Goal: Information Seeking & Learning: Learn about a topic

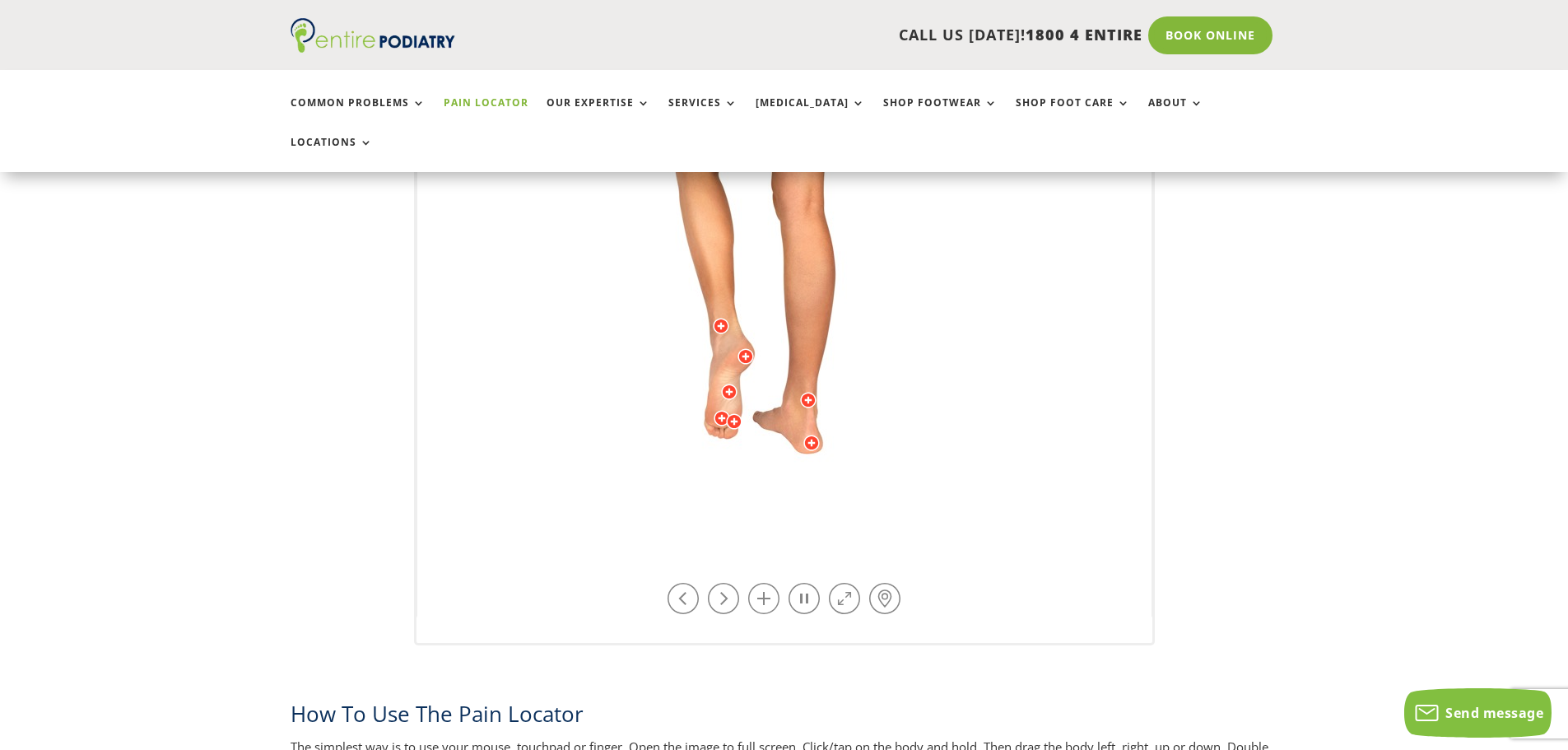
scroll to position [527, 0]
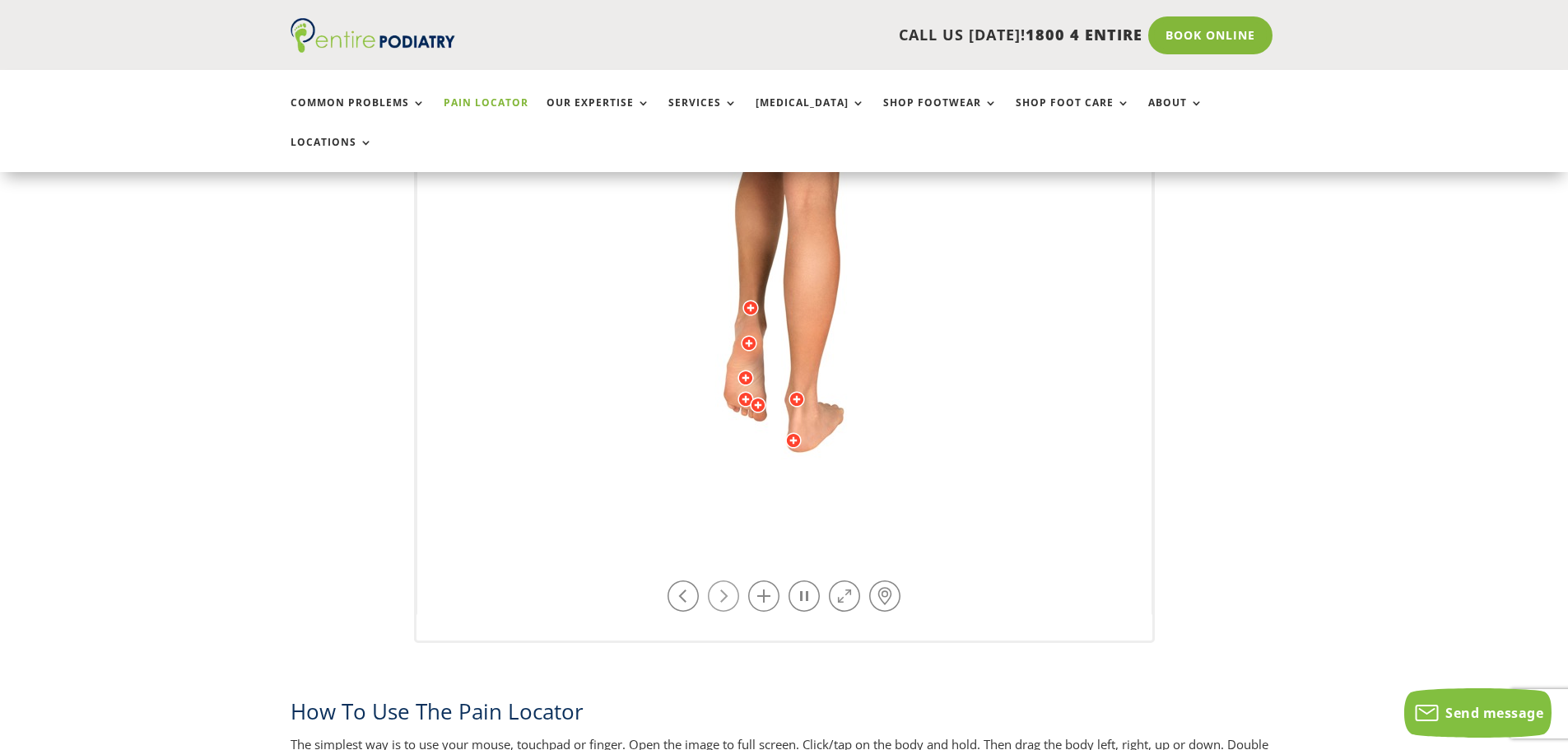
click at [732, 580] on link at bounding box center [723, 596] width 31 height 31
click at [731, 580] on link at bounding box center [723, 596] width 31 height 31
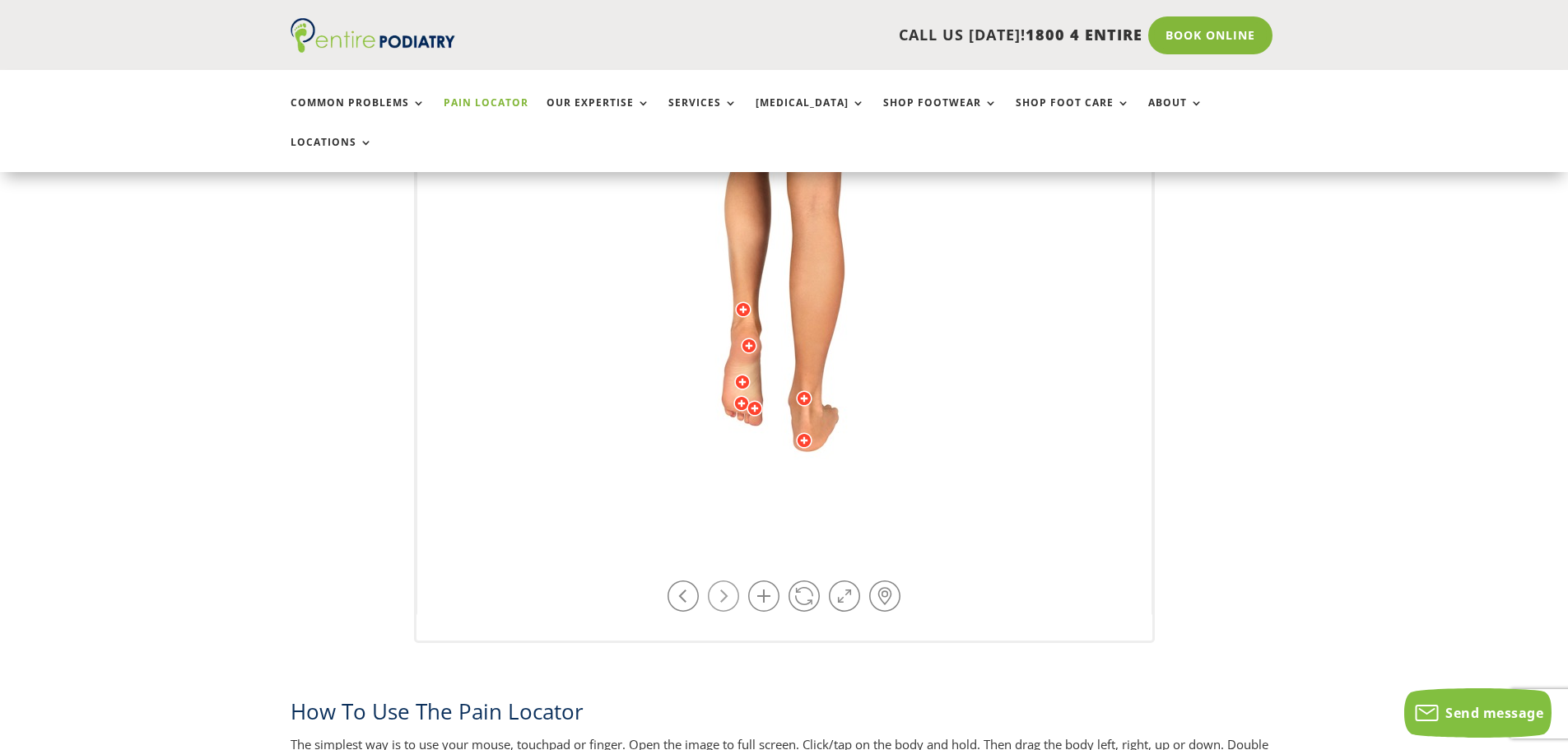
click at [730, 580] on link at bounding box center [723, 596] width 31 height 31
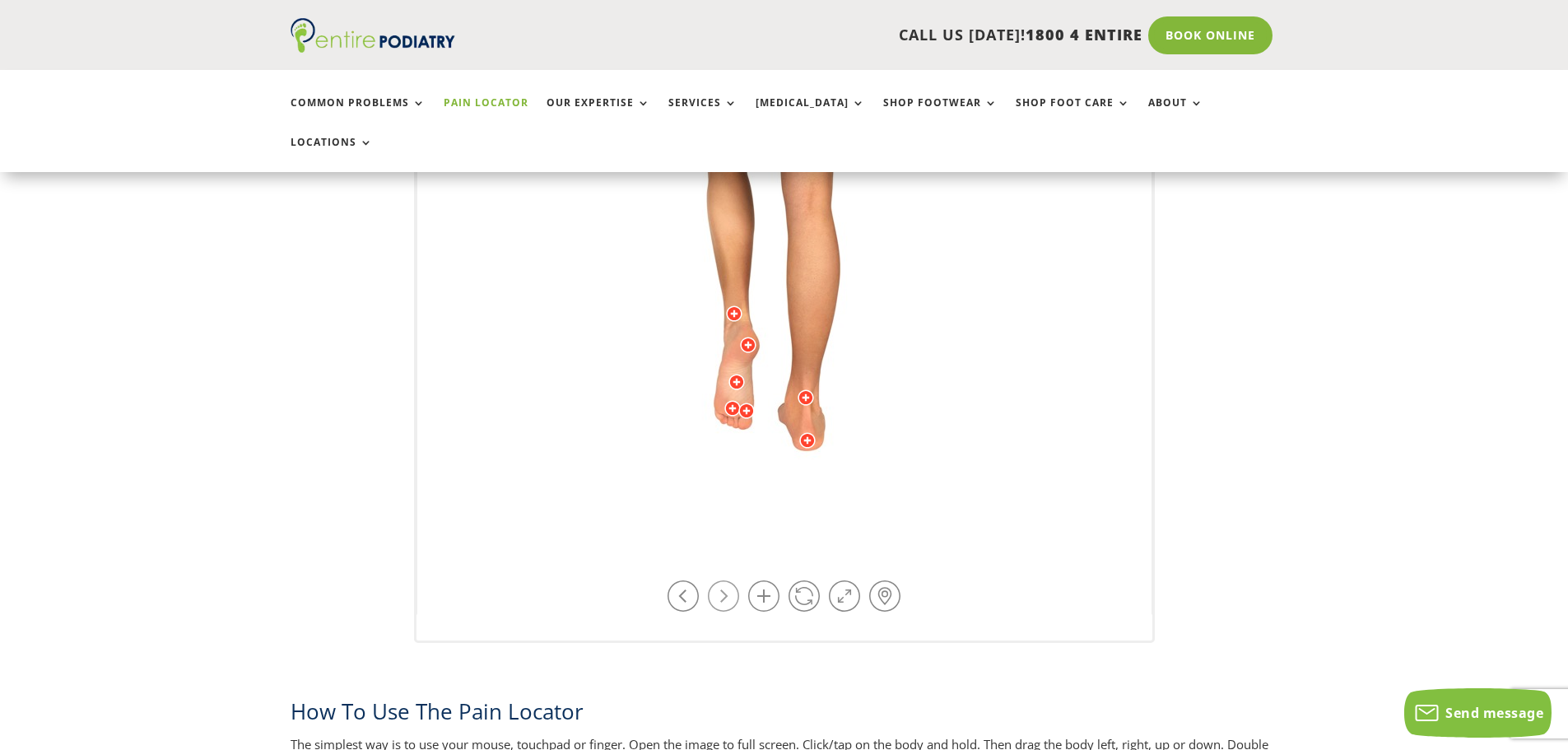
click at [730, 580] on link at bounding box center [723, 596] width 31 height 31
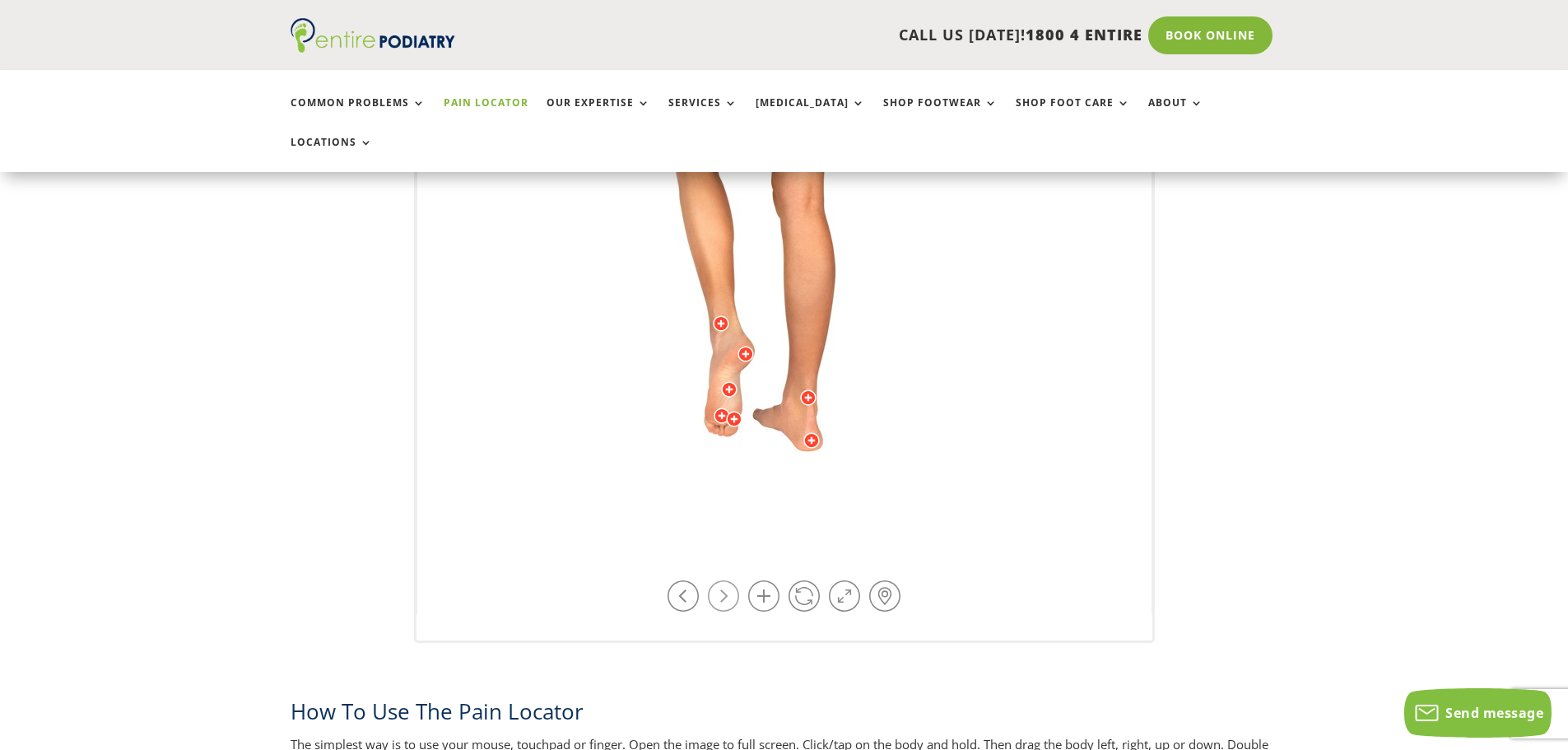
click at [730, 580] on link at bounding box center [723, 596] width 31 height 31
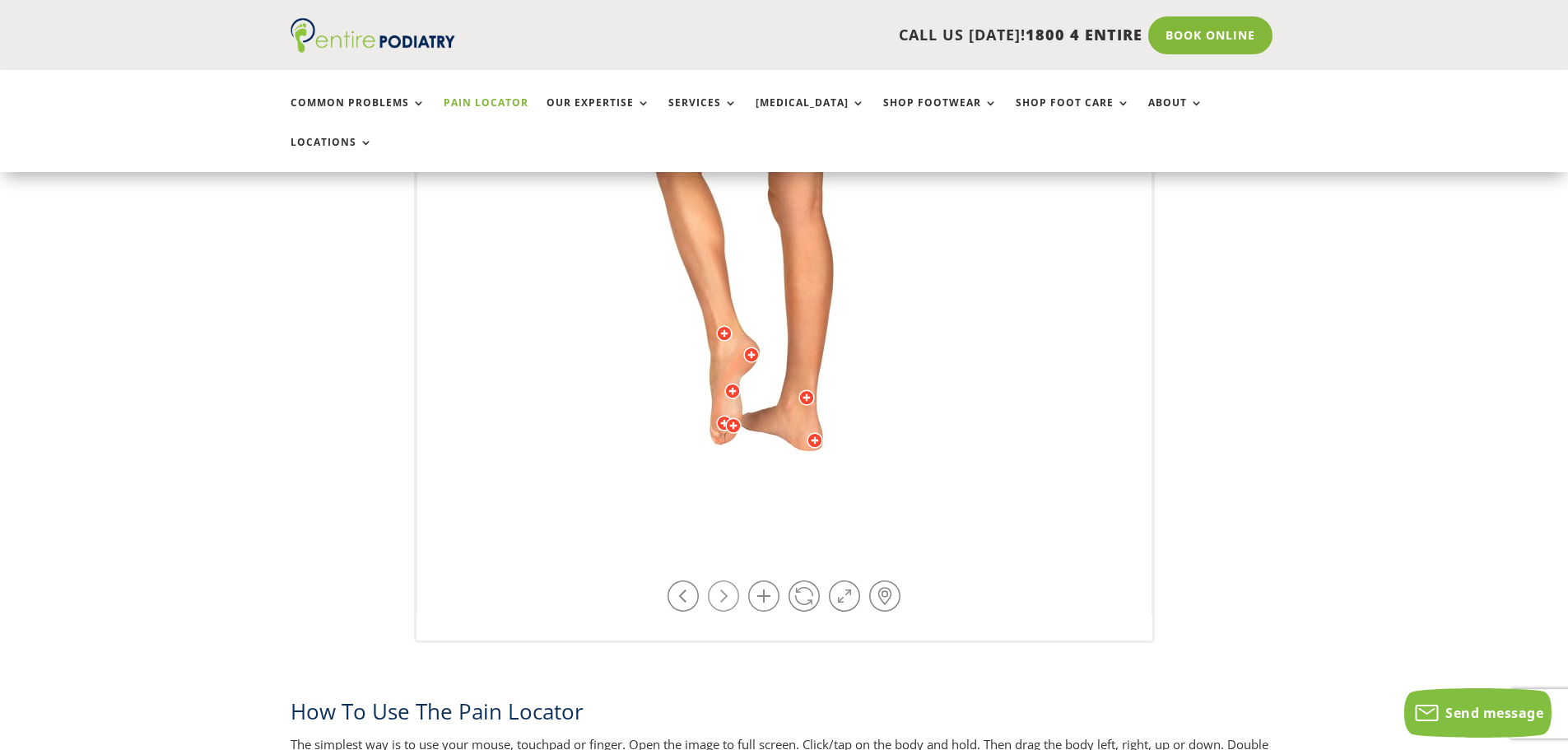
click at [730, 580] on link at bounding box center [723, 596] width 31 height 31
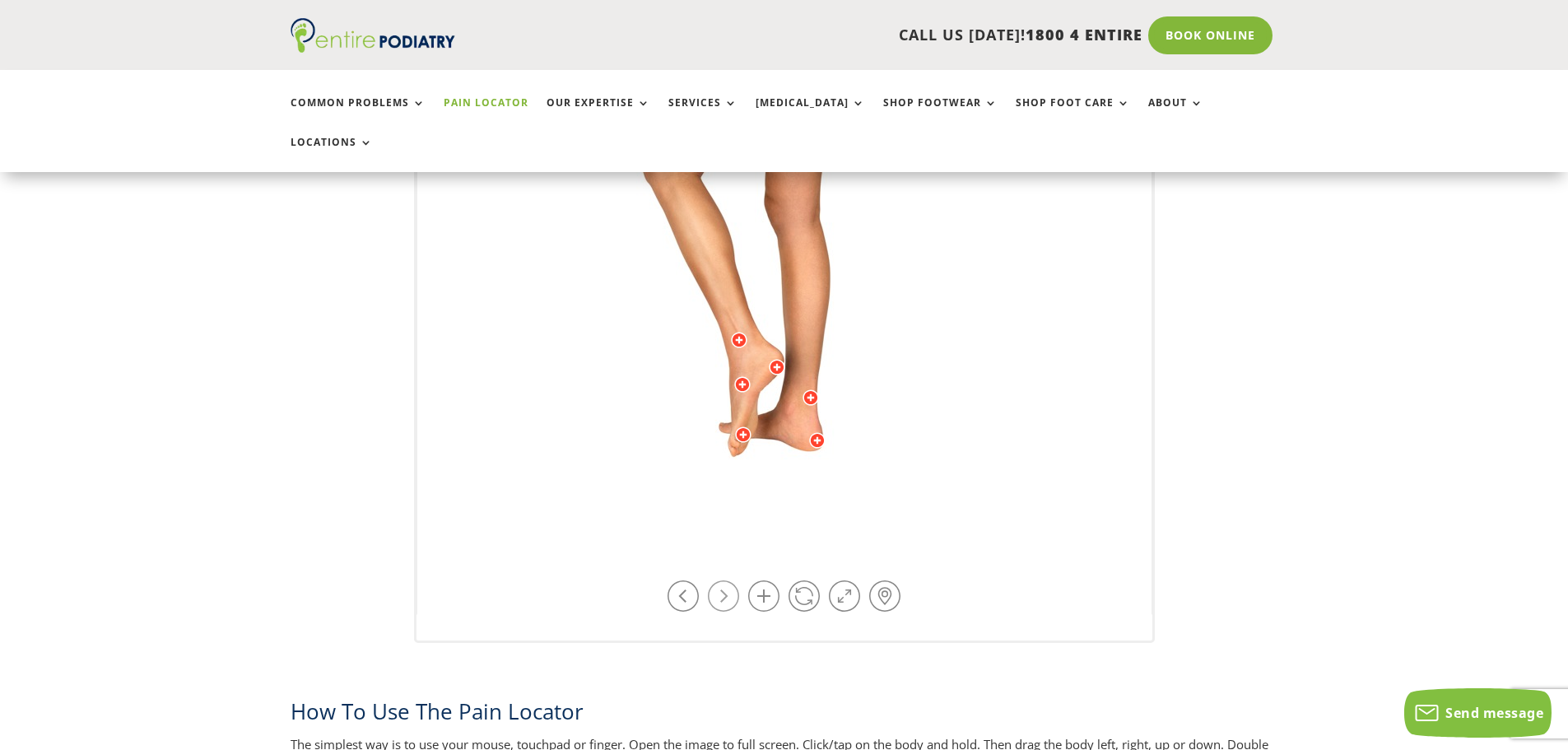
click at [730, 580] on link at bounding box center [723, 596] width 31 height 31
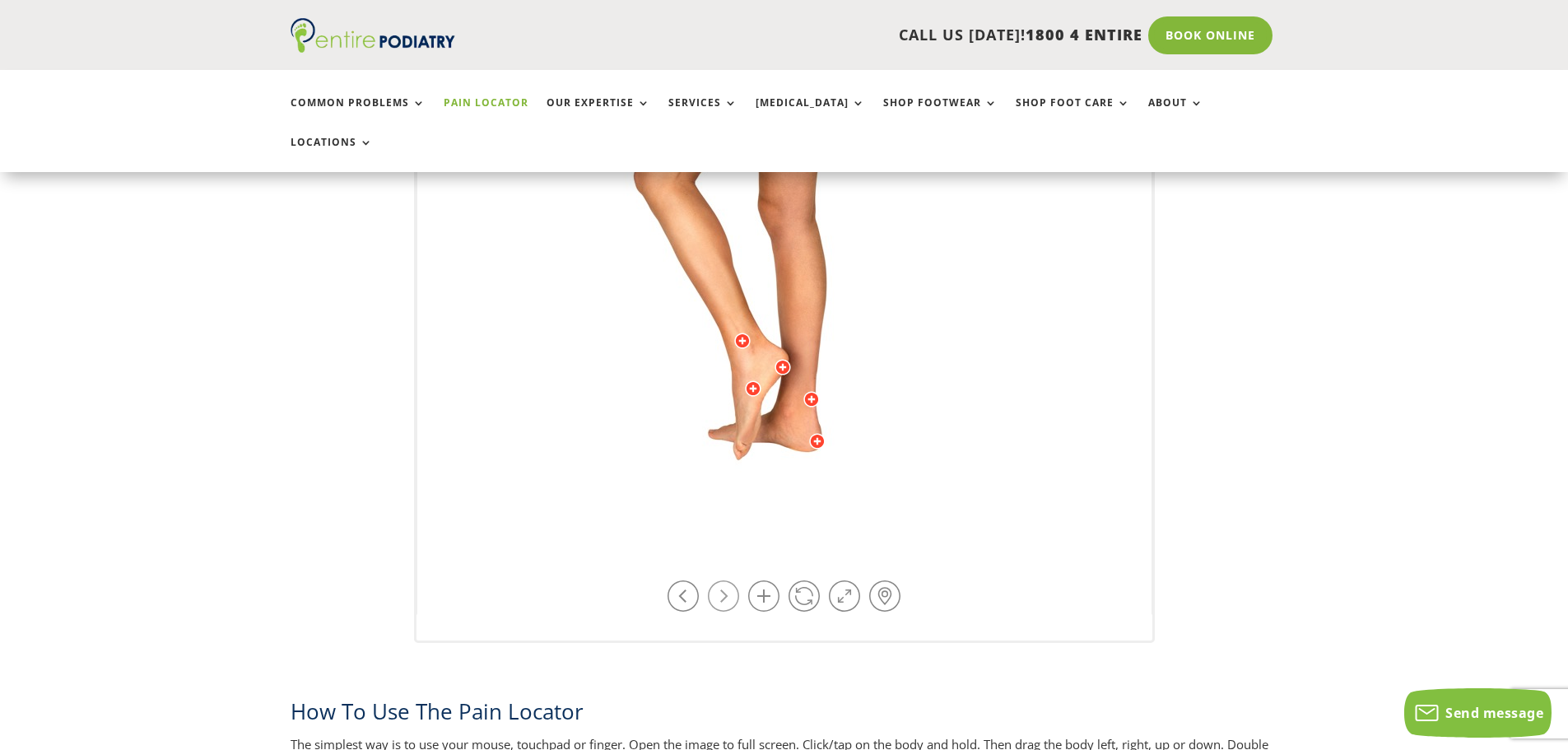
click at [730, 580] on link at bounding box center [723, 596] width 31 height 31
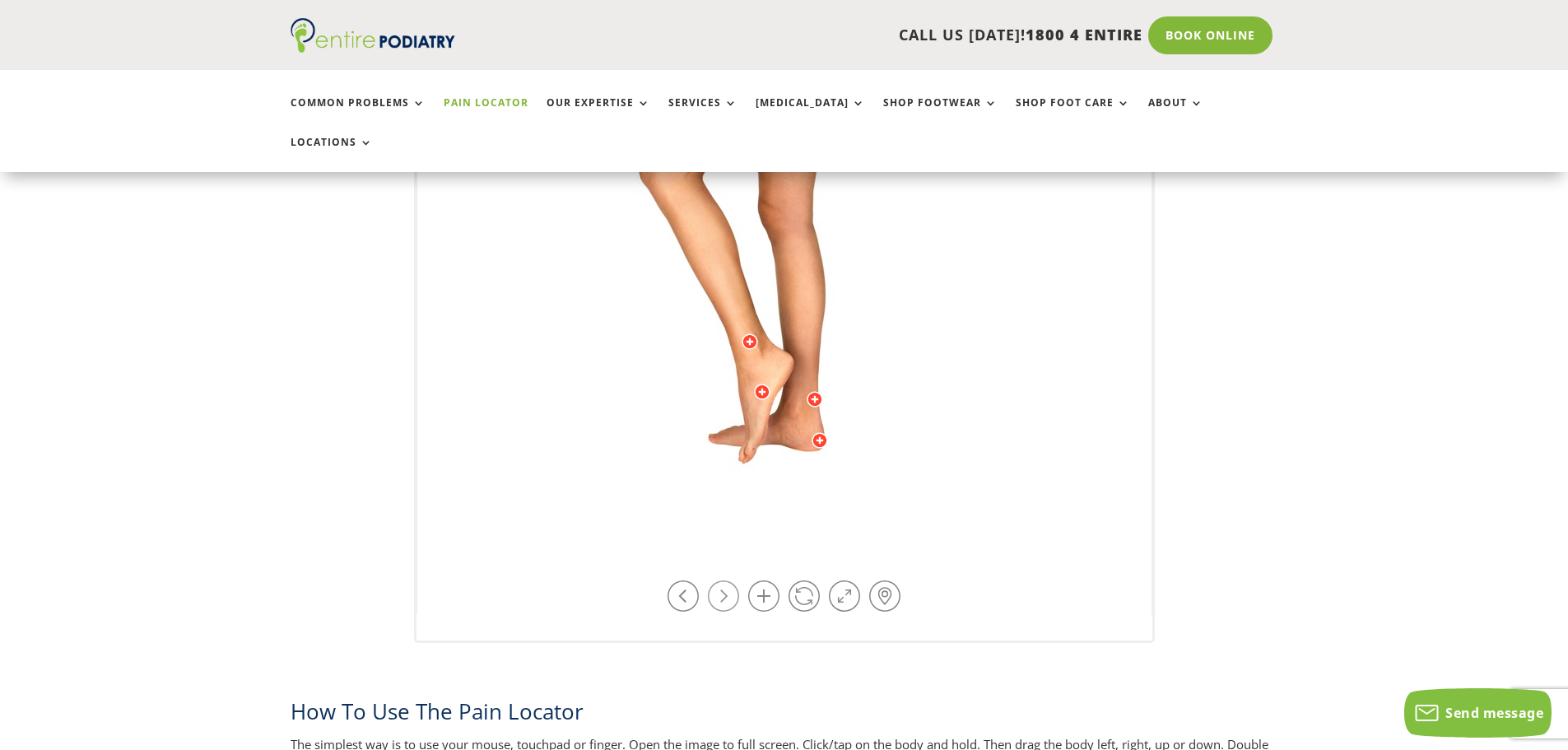
click at [730, 580] on link at bounding box center [723, 596] width 31 height 31
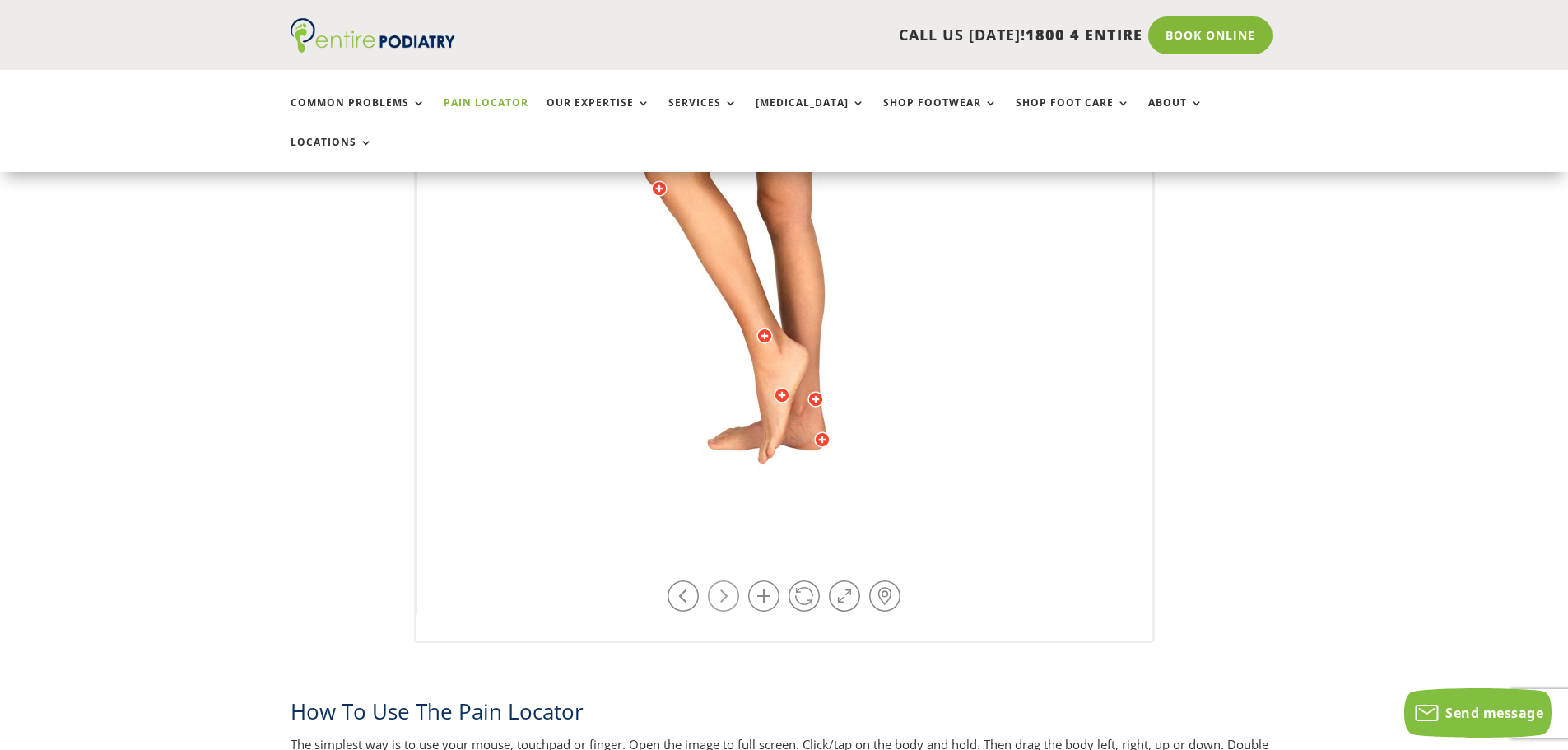
click at [730, 580] on link at bounding box center [723, 596] width 31 height 31
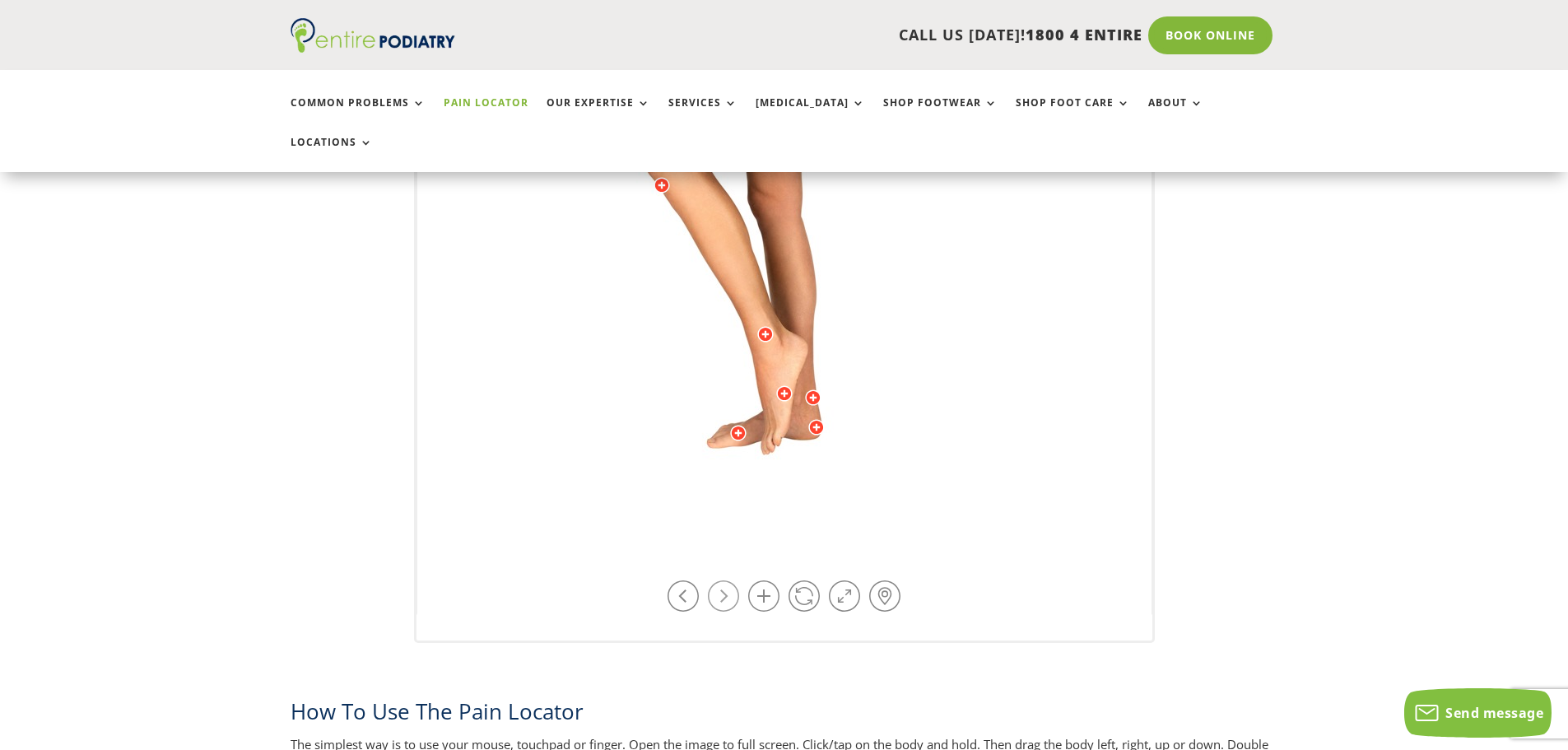
click at [730, 580] on link at bounding box center [723, 596] width 31 height 31
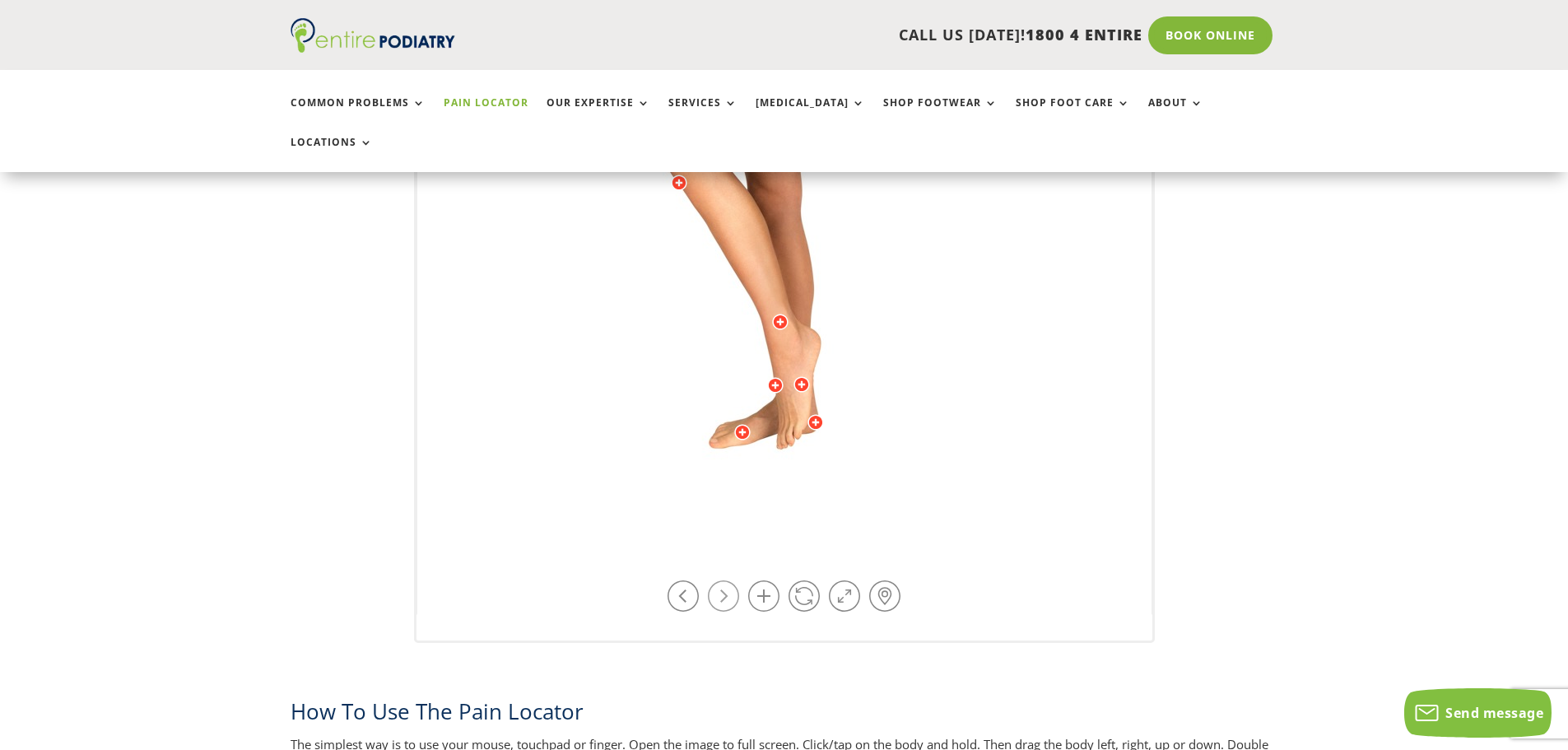
click at [730, 580] on link at bounding box center [723, 596] width 31 height 31
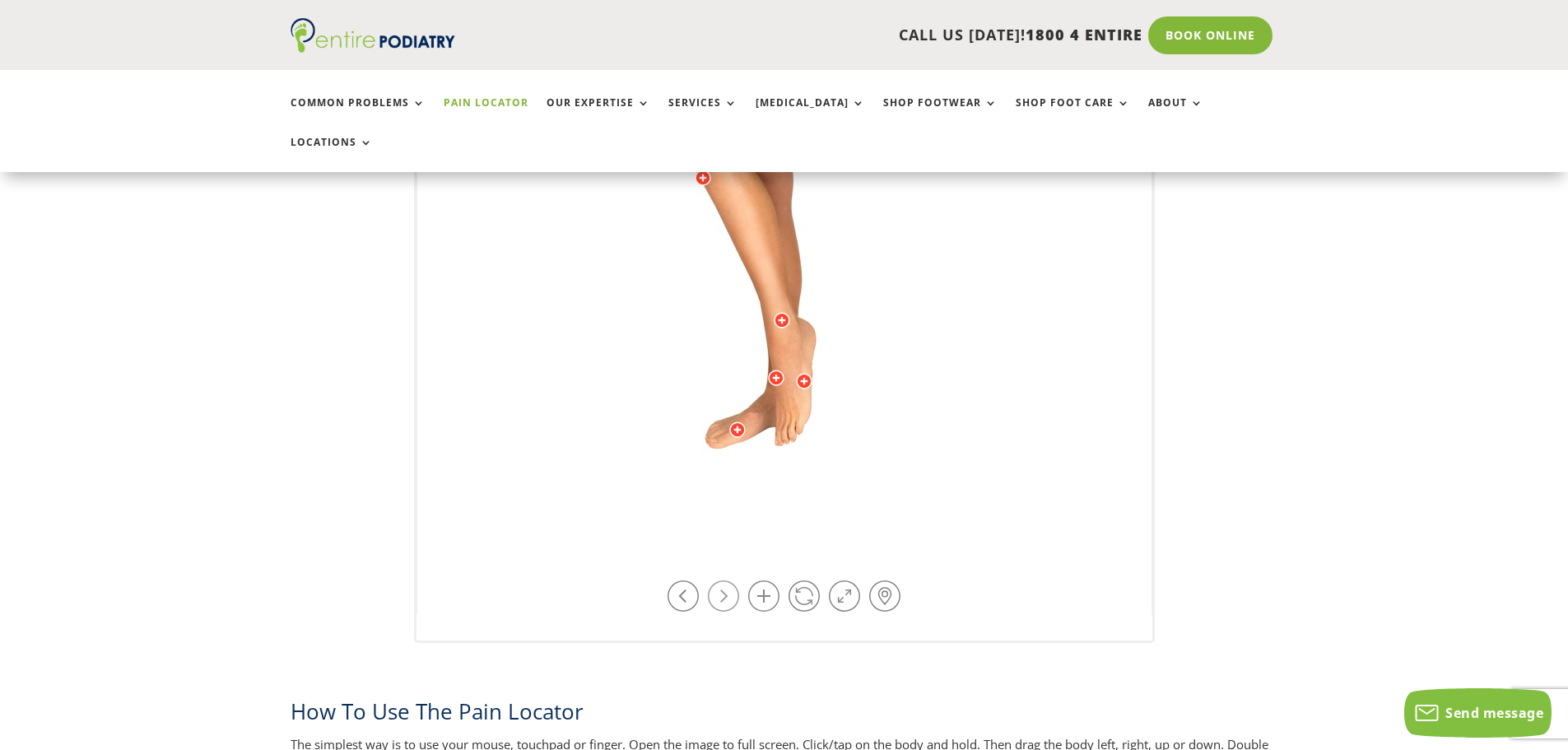
click at [730, 580] on link at bounding box center [723, 596] width 31 height 31
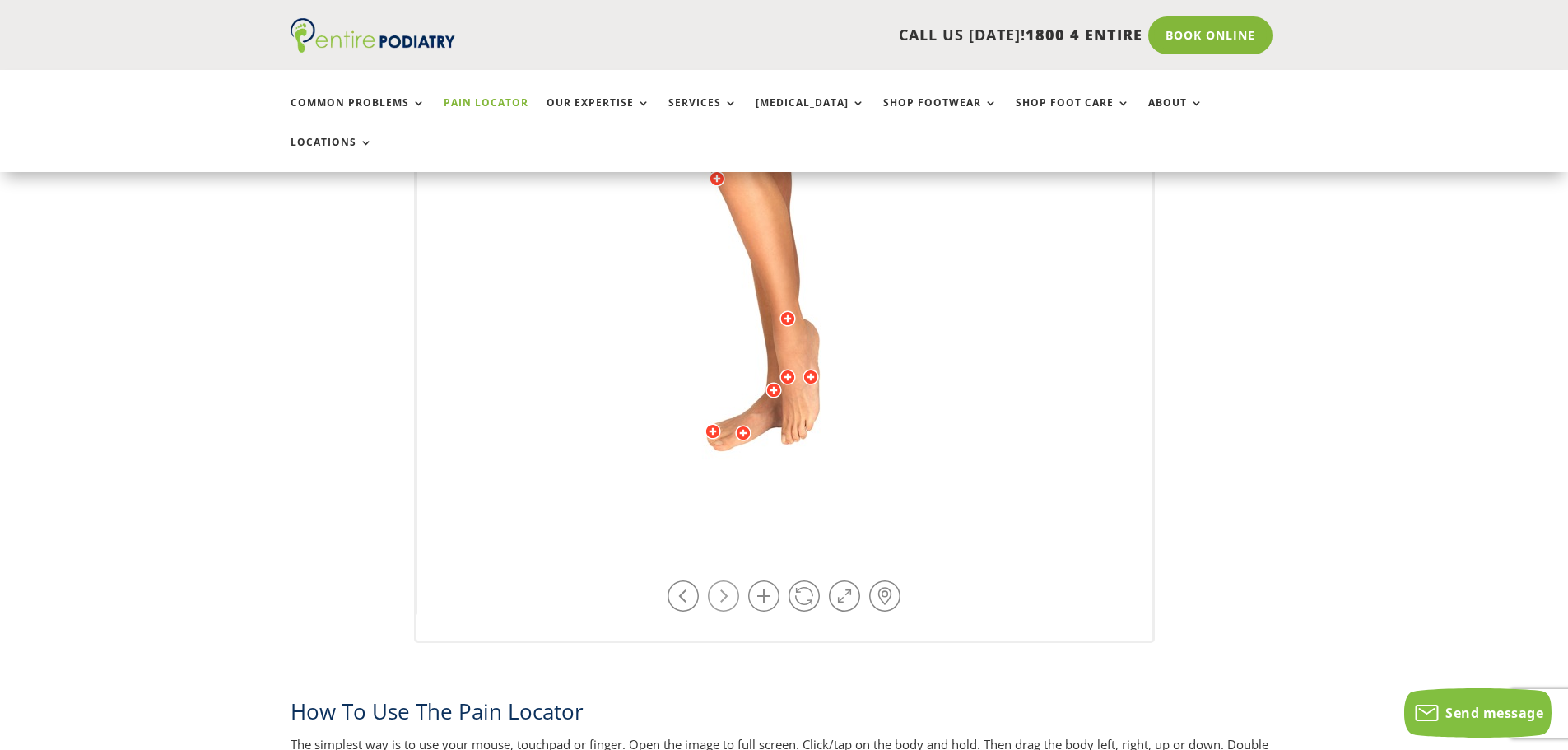
click at [730, 580] on link at bounding box center [723, 596] width 31 height 31
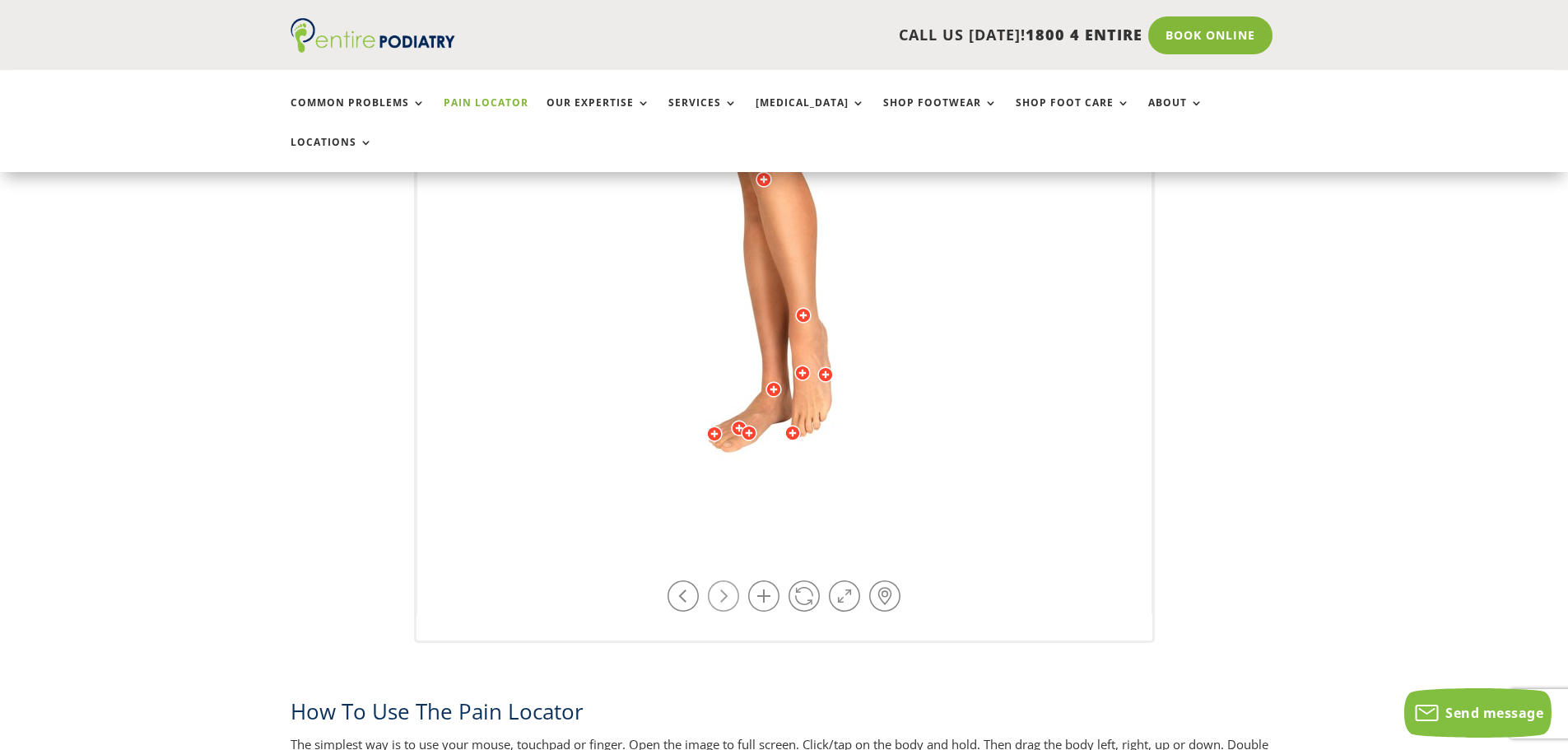
click at [730, 580] on link at bounding box center [723, 596] width 31 height 31
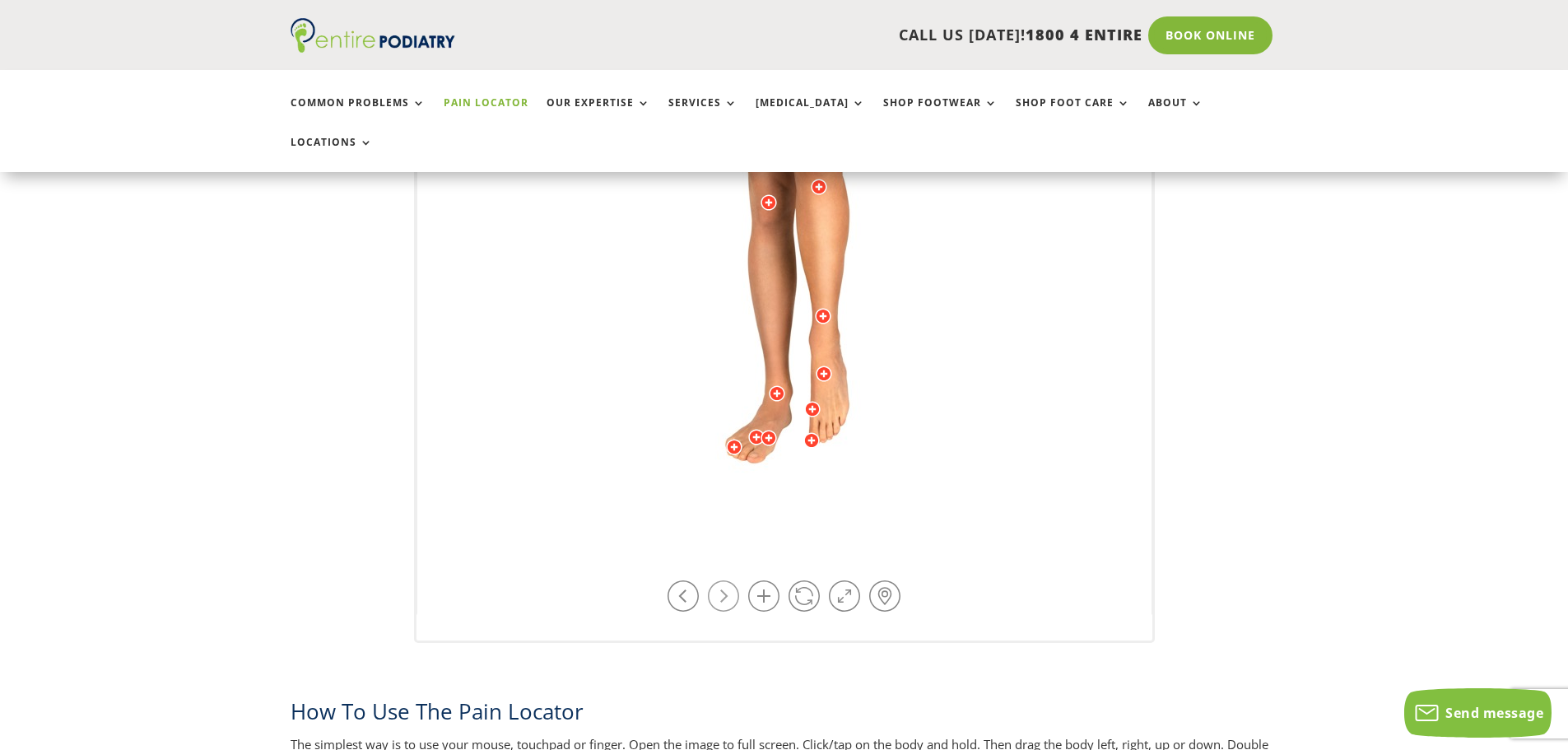
click at [730, 580] on link at bounding box center [723, 596] width 31 height 31
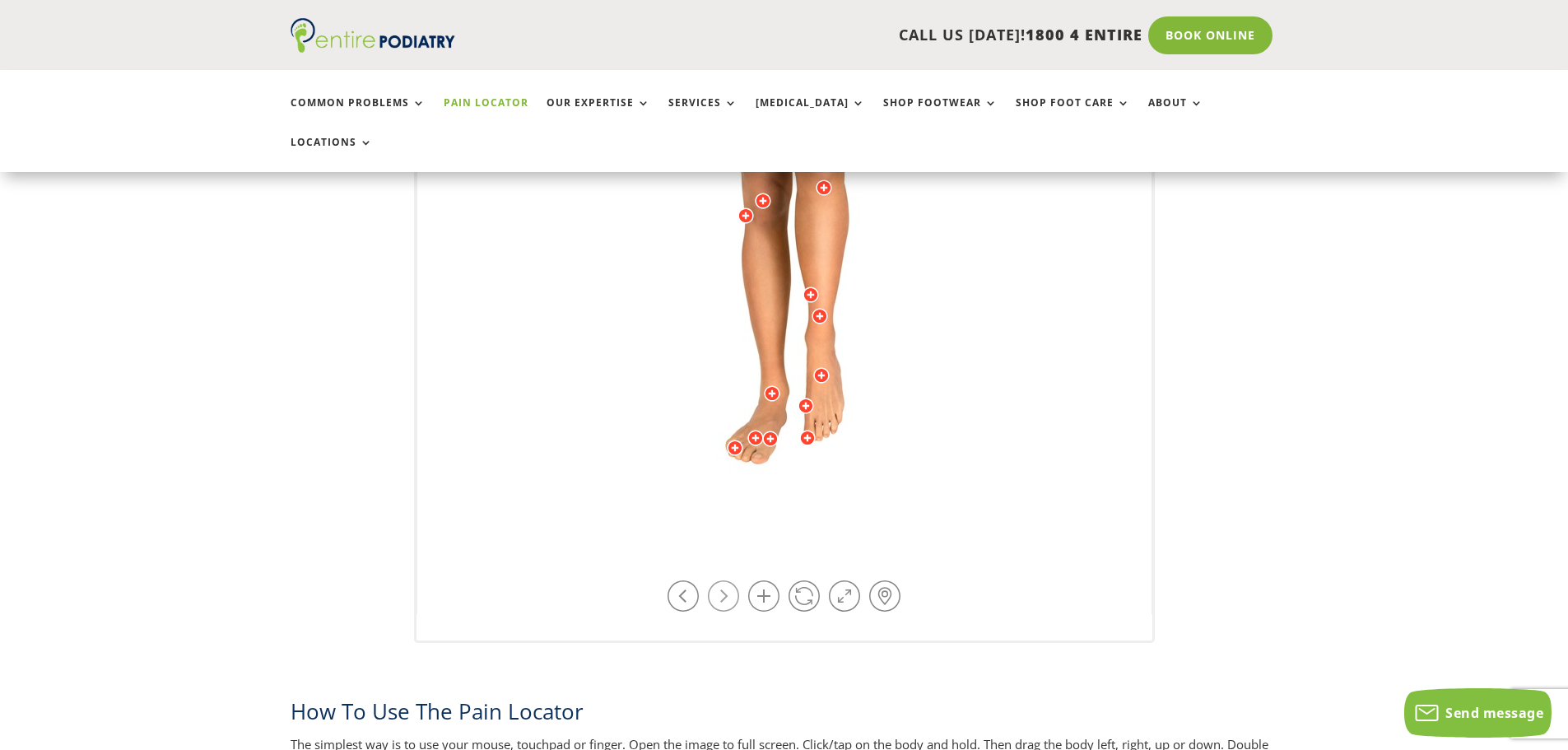
click at [730, 580] on link at bounding box center [723, 596] width 31 height 31
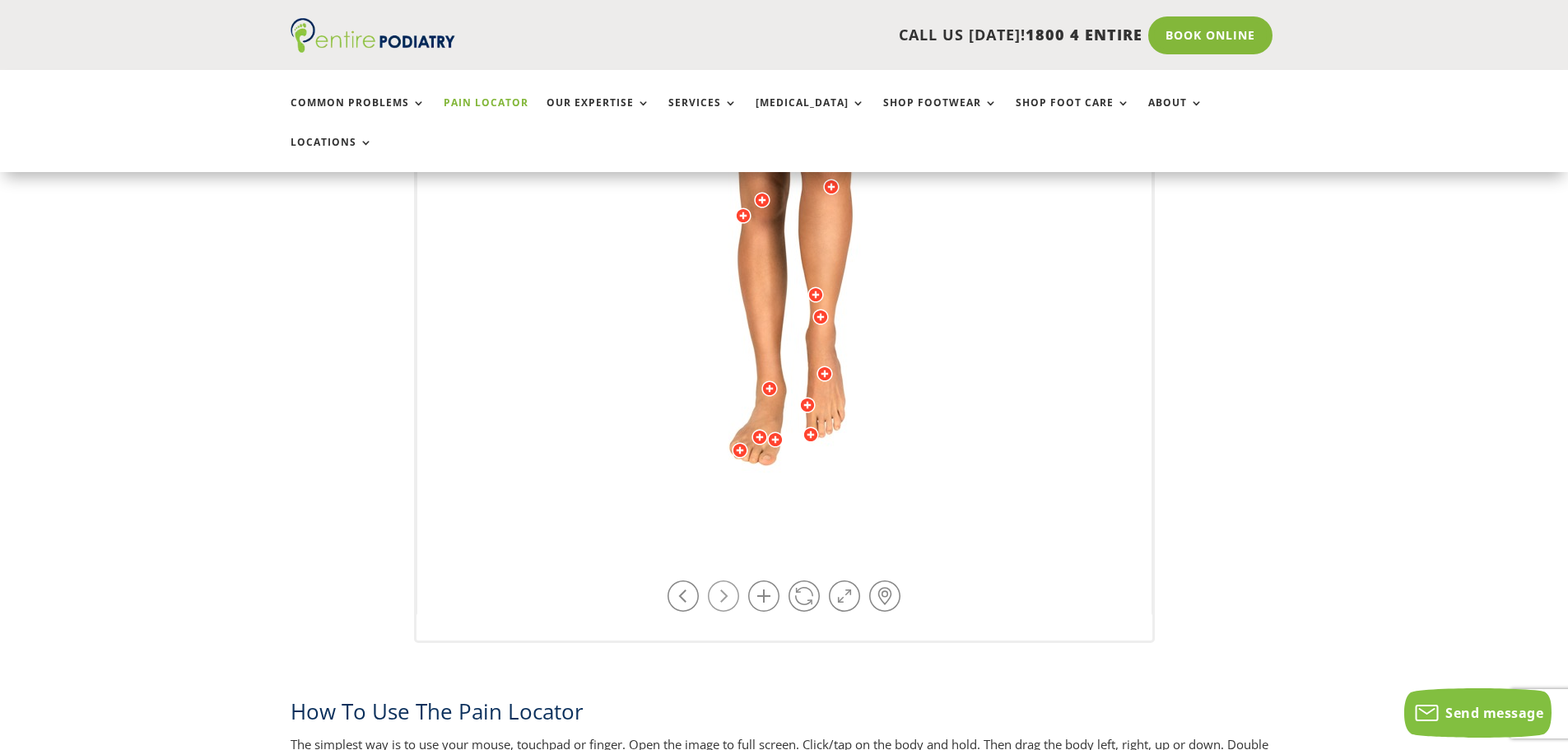
click at [732, 580] on link at bounding box center [723, 596] width 31 height 31
click at [767, 380] on div at bounding box center [770, 388] width 16 height 16
click at [587, 396] on span "Read more" at bounding box center [565, 403] width 50 height 13
click at [735, 580] on link at bounding box center [723, 596] width 31 height 31
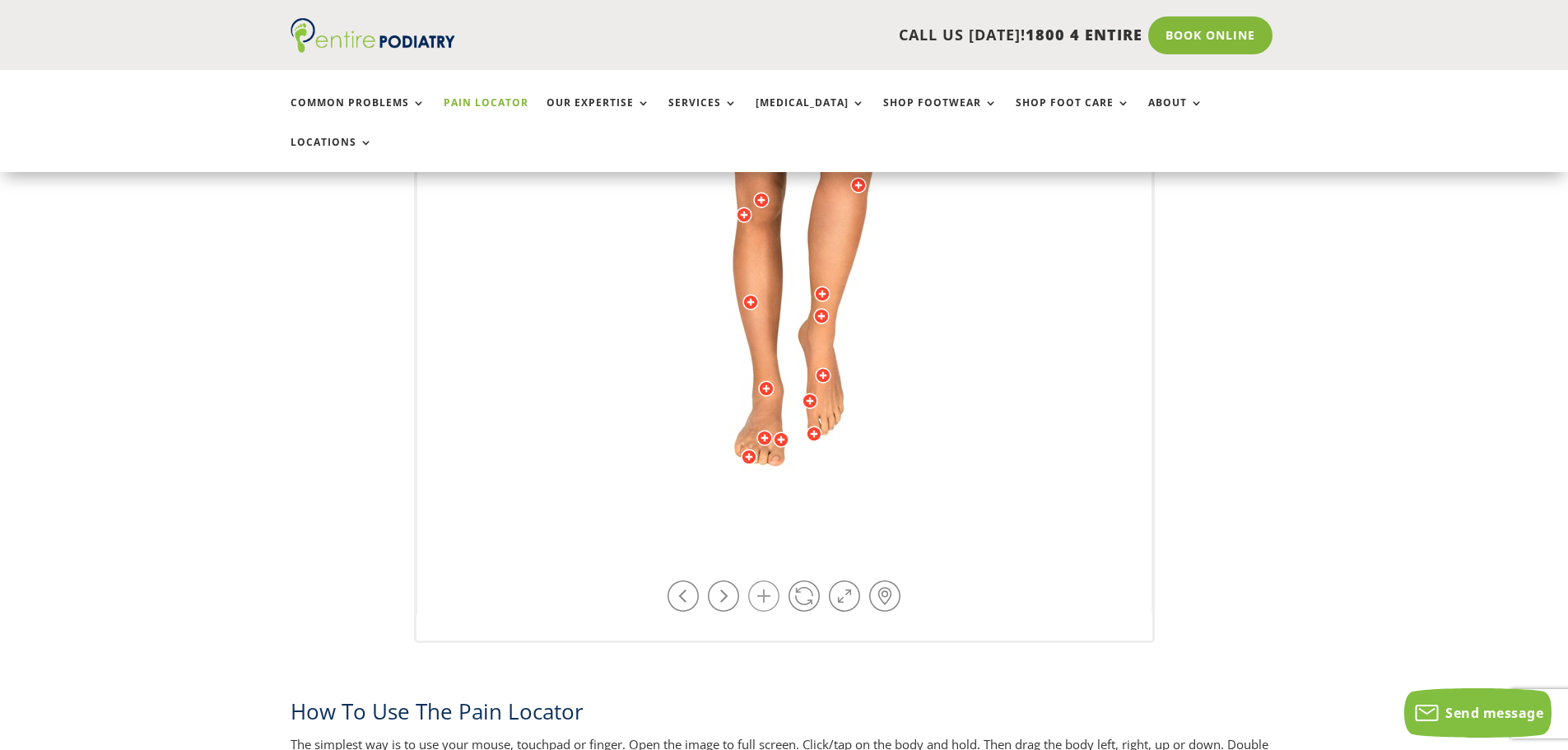
click at [762, 580] on link at bounding box center [764, 596] width 31 height 31
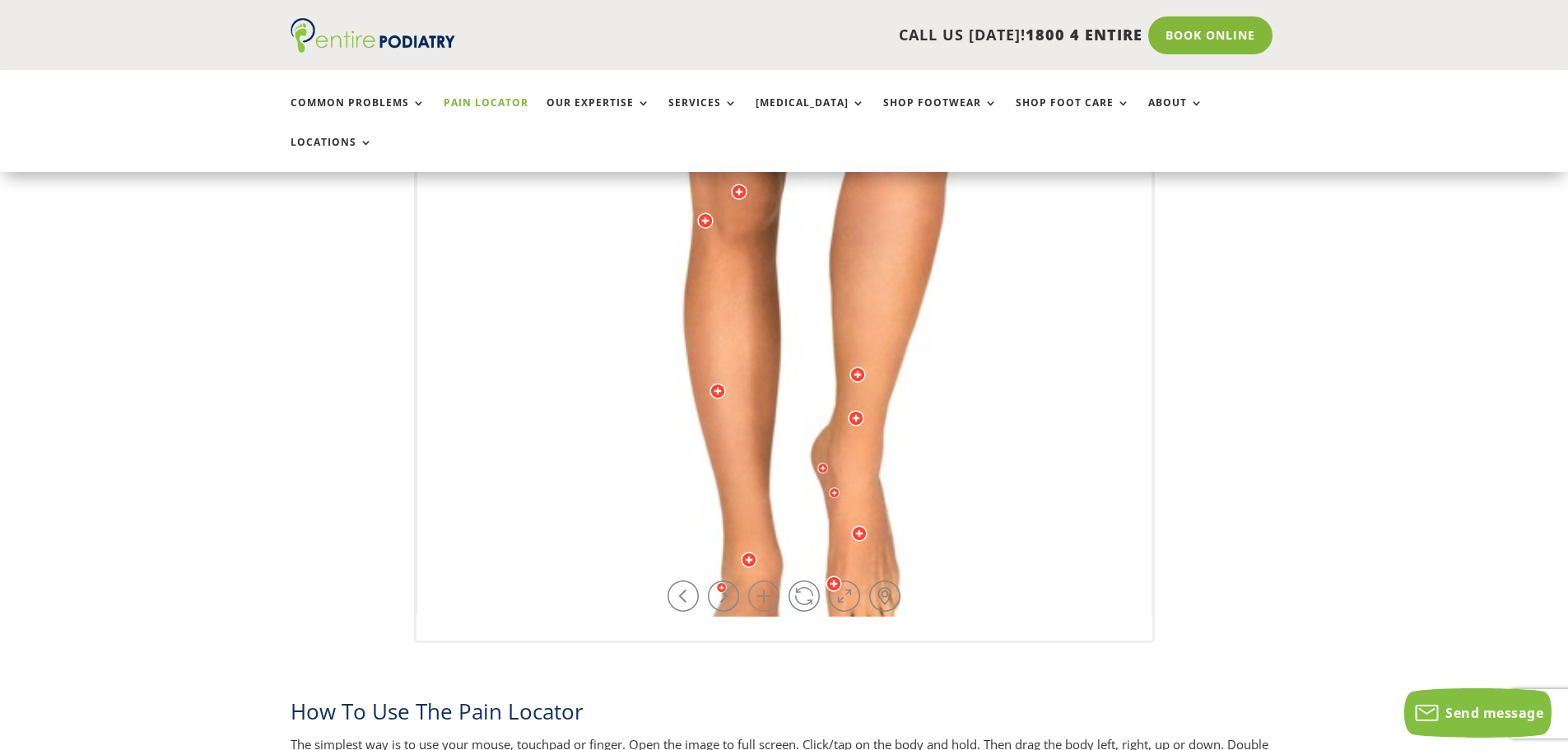
click at [762, 580] on link at bounding box center [764, 596] width 31 height 31
click at [761, 580] on link at bounding box center [764, 596] width 31 height 31
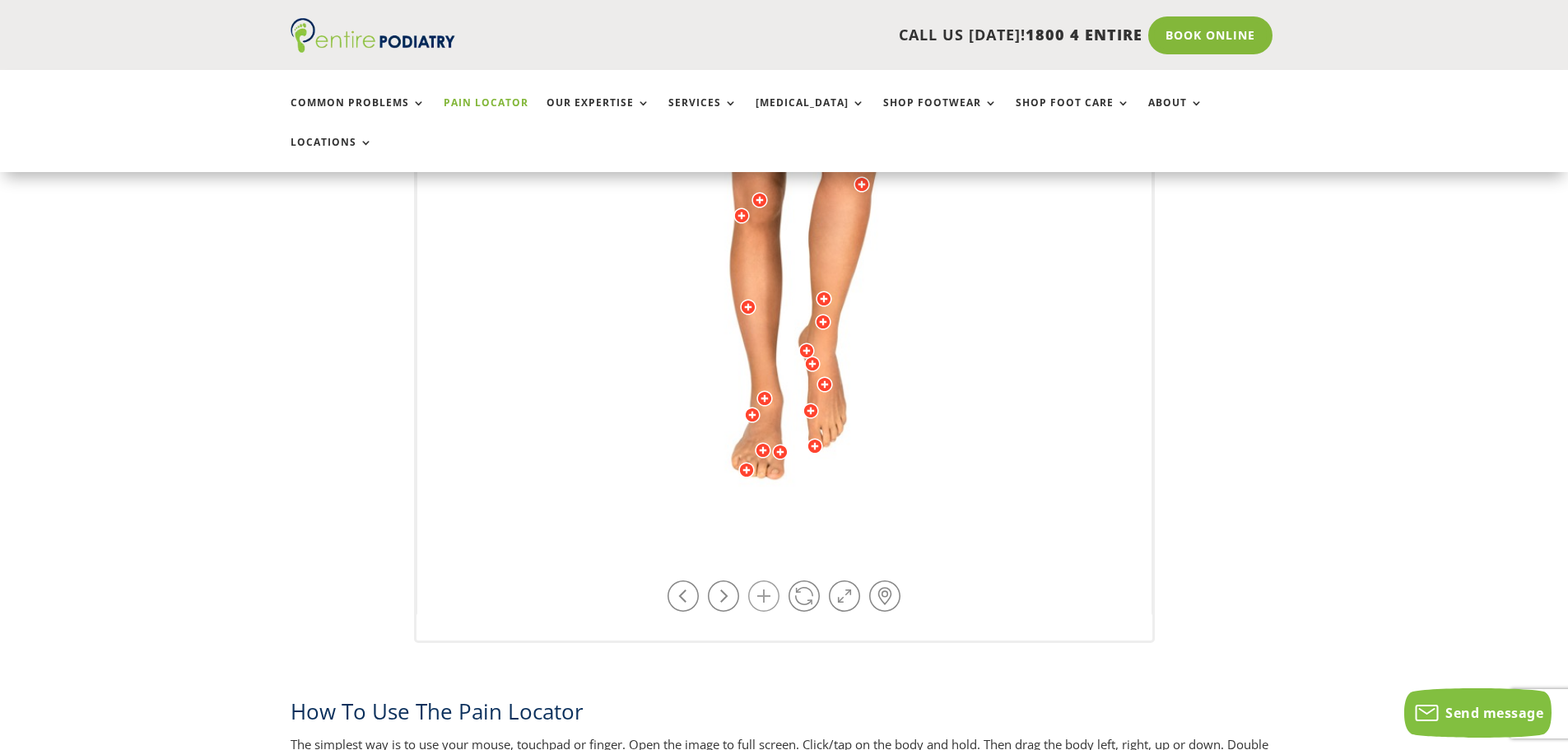
click at [761, 580] on link at bounding box center [764, 596] width 31 height 31
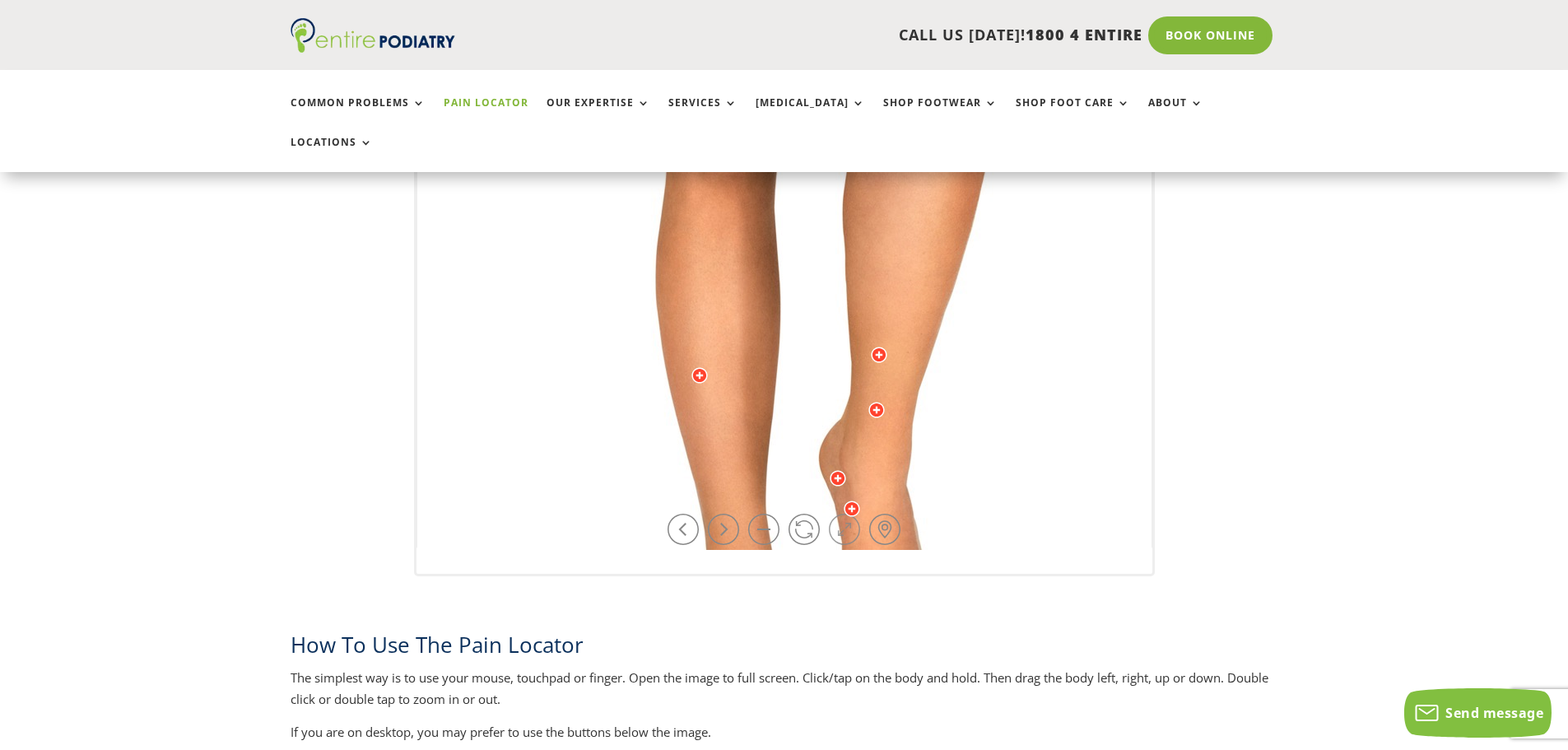
scroll to position [593, 0]
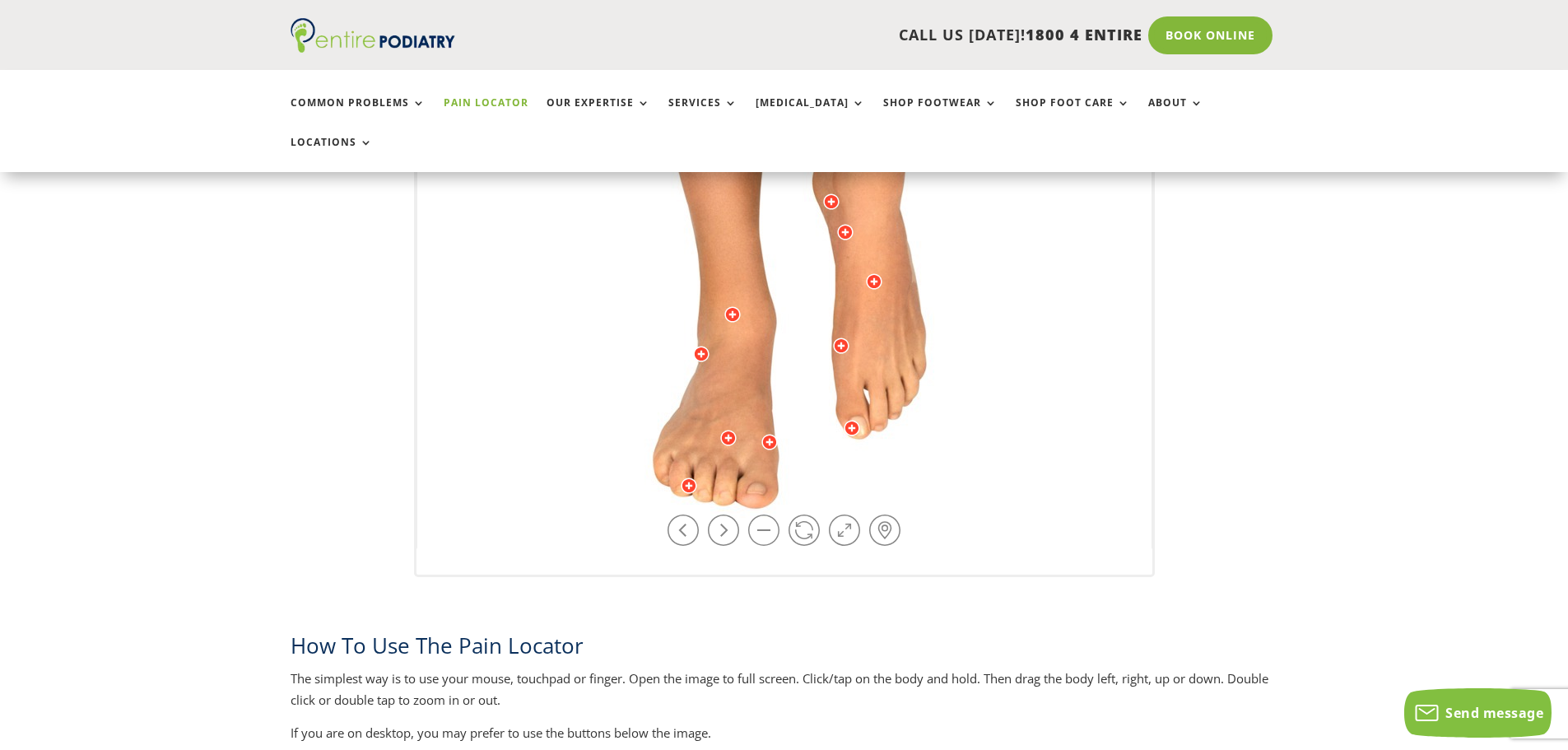
drag, startPoint x: 887, startPoint y: 423, endPoint x: 881, endPoint y: 146, distance: 277.1
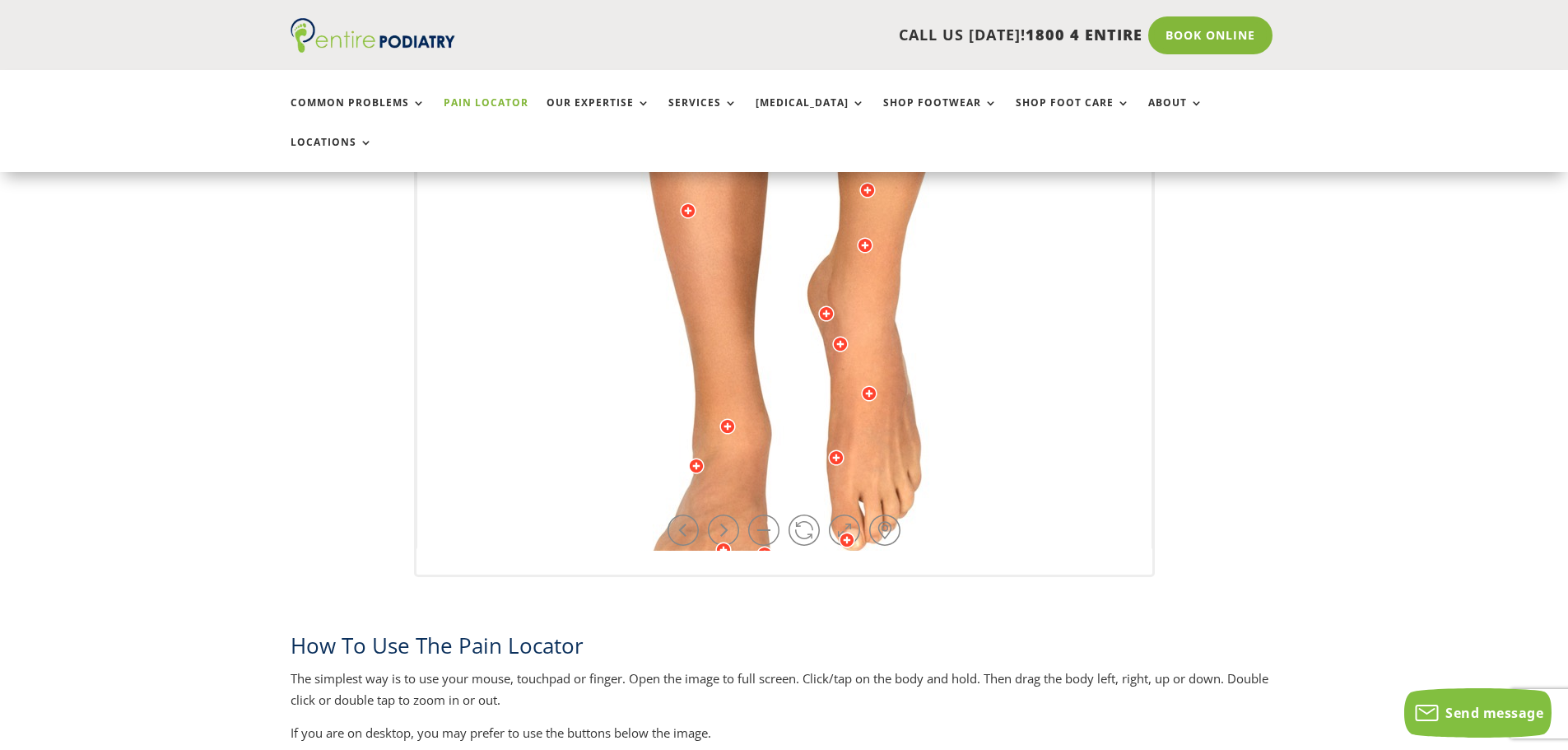
drag, startPoint x: 896, startPoint y: 171, endPoint x: 891, endPoint y: 283, distance: 112.1
click at [840, 336] on div at bounding box center [840, 344] width 16 height 16
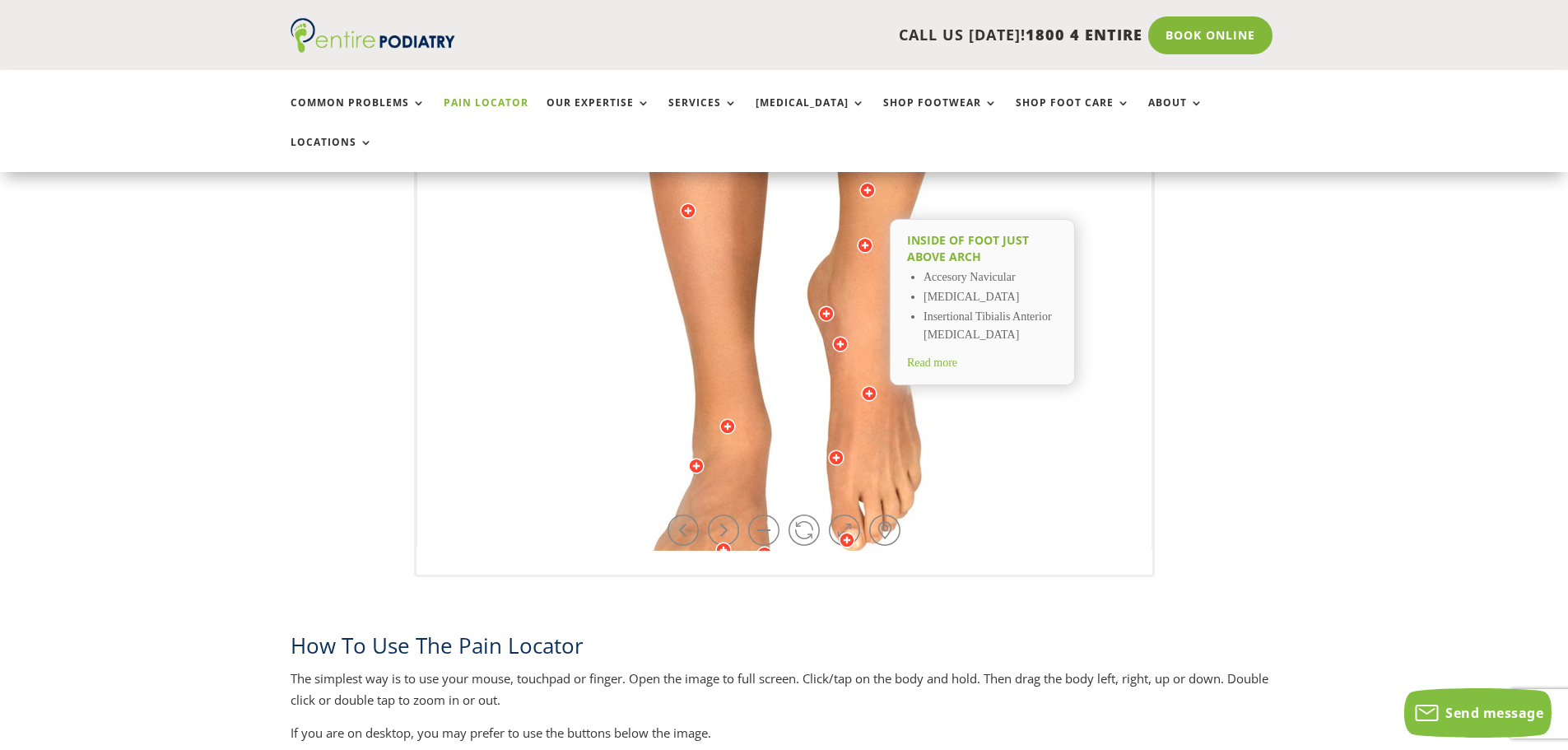
click at [870, 385] on div at bounding box center [869, 394] width 16 height 16
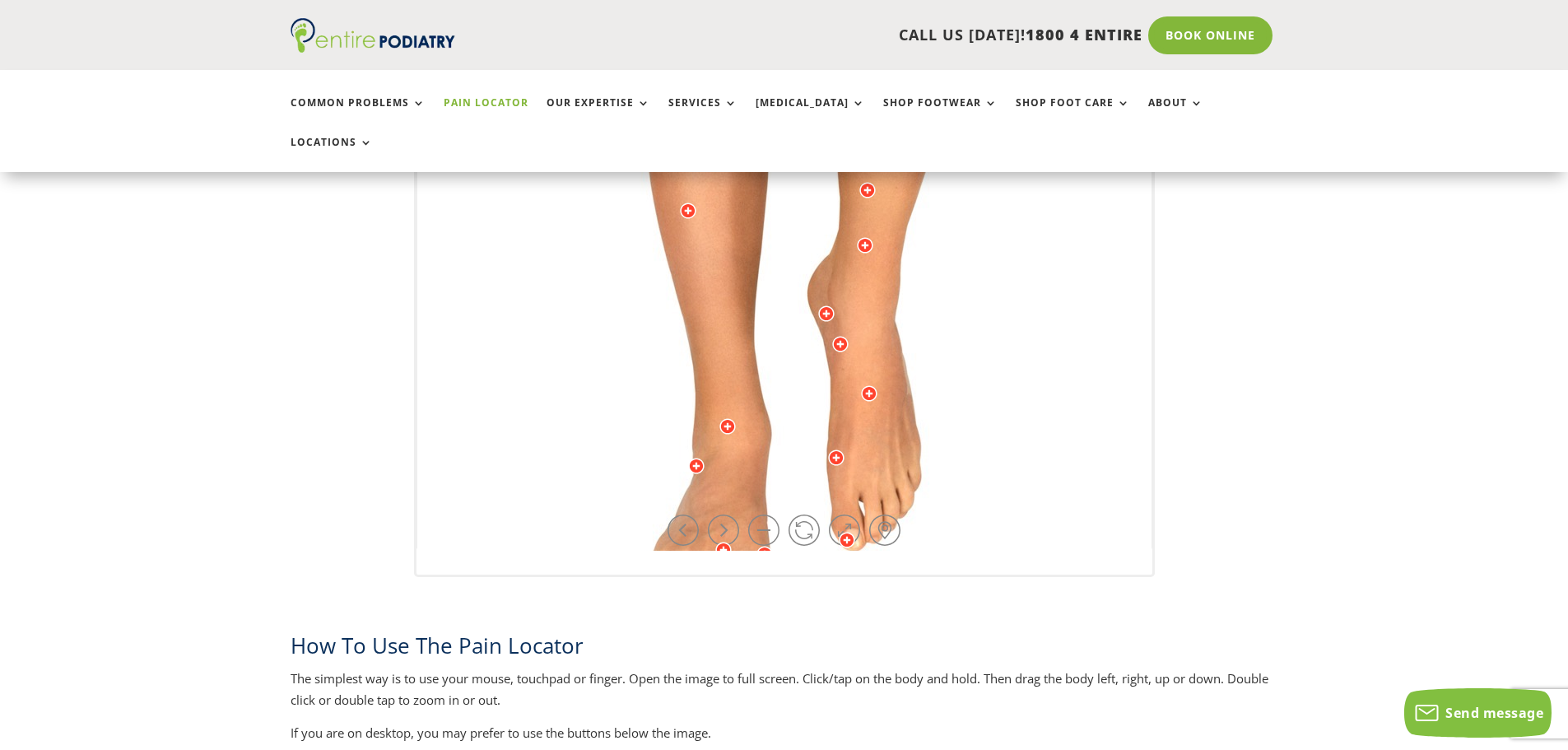
click at [722, 418] on div at bounding box center [728, 426] width 16 height 16
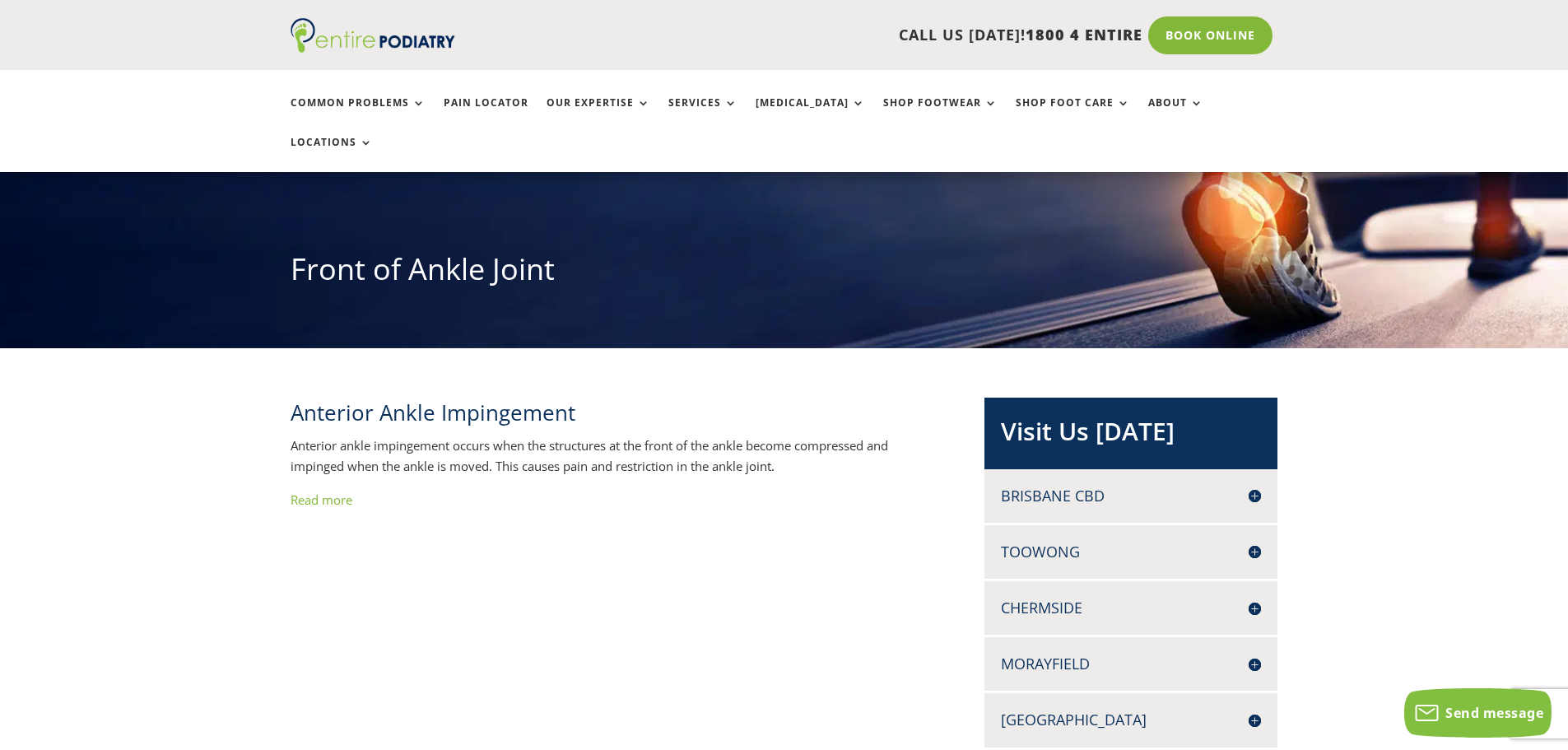
scroll to position [132, 0]
click at [329, 490] on link "Read more" at bounding box center [322, 498] width 62 height 16
